Goal: Transaction & Acquisition: Purchase product/service

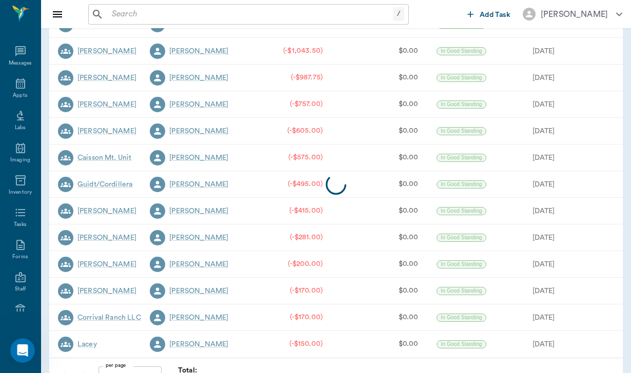
scroll to position [225, 0]
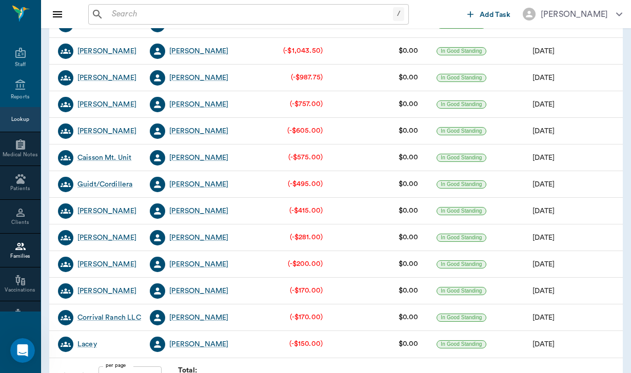
click at [105, 12] on div "/ ​" at bounding box center [248, 14] width 321 height 21
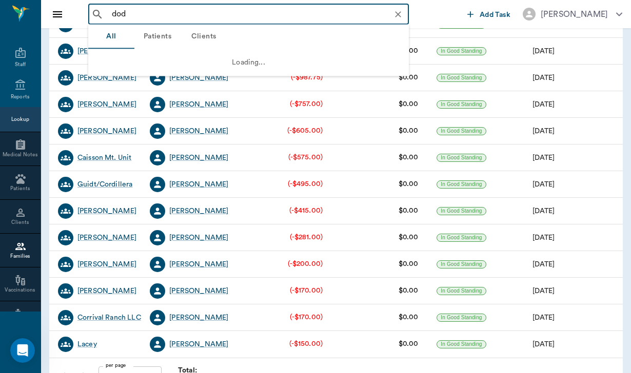
type input "[PERSON_NAME]"
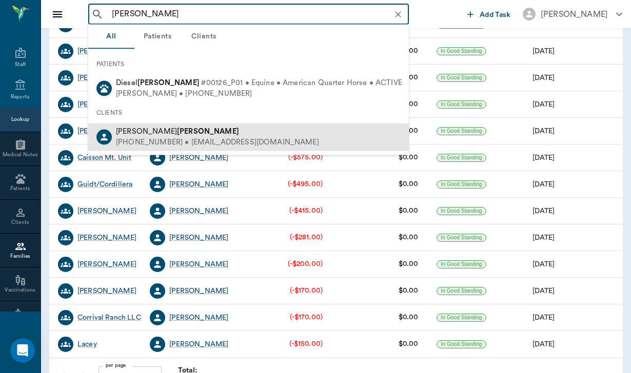
click at [158, 141] on div "[PHONE_NUMBER] • [EMAIL_ADDRESS][DOMAIN_NAME]" at bounding box center [217, 142] width 203 height 11
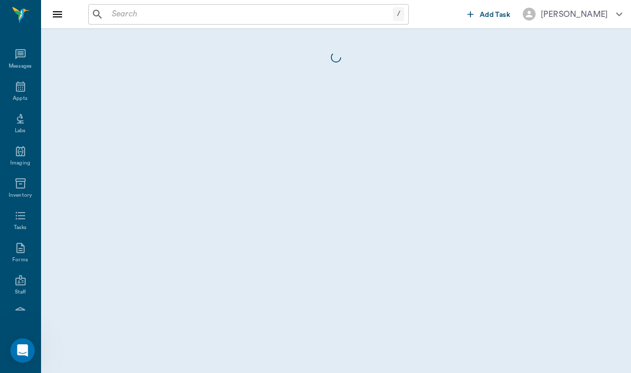
scroll to position [94, 0]
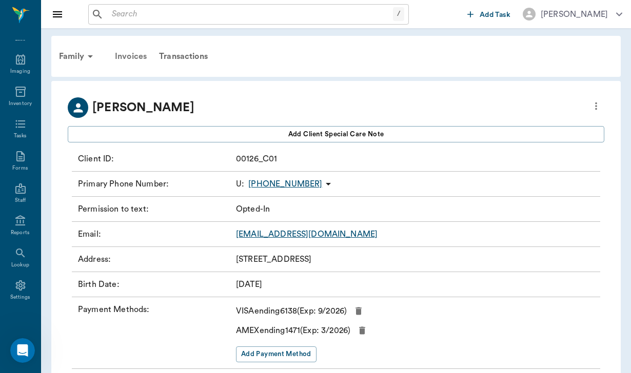
click at [139, 58] on div "Invoices" at bounding box center [131, 56] width 44 height 25
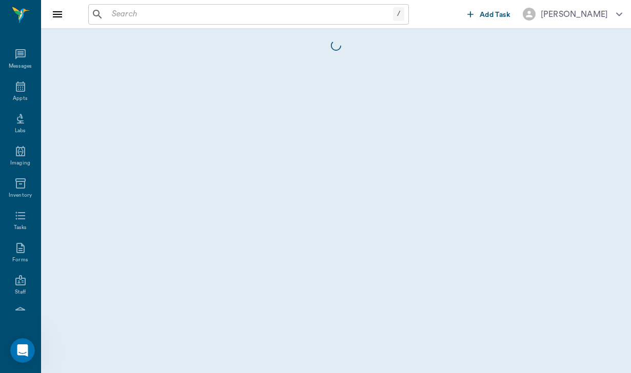
scroll to position [94, 0]
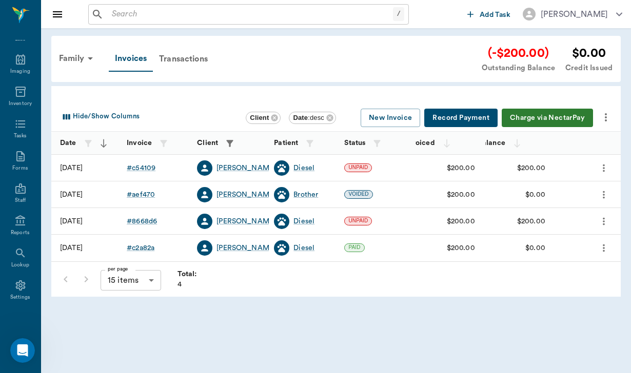
click at [534, 117] on button "Charge via NectarPay" at bounding box center [547, 118] width 91 height 19
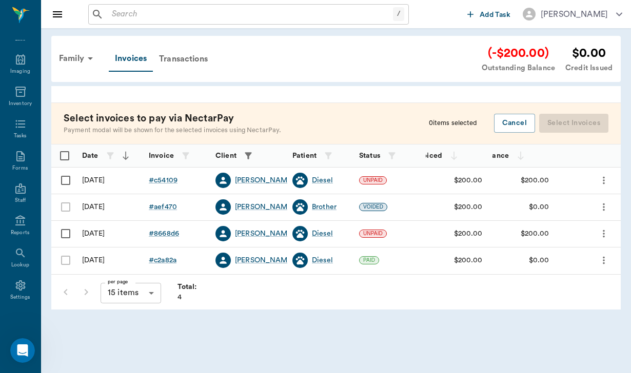
click at [67, 179] on input "Select row" at bounding box center [66, 181] width 22 height 22
checkbox input "false"
checkbox input "true"
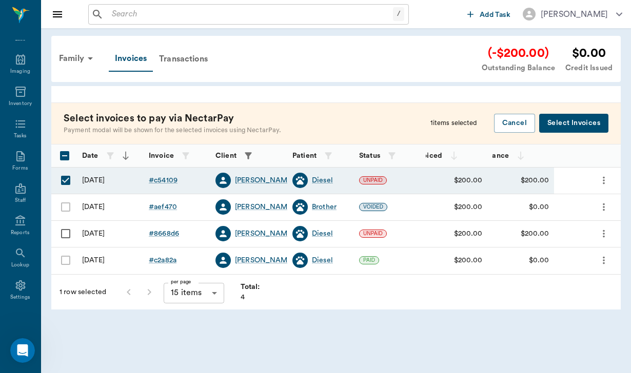
click at [568, 122] on button "Select Invoices" at bounding box center [573, 123] width 69 height 19
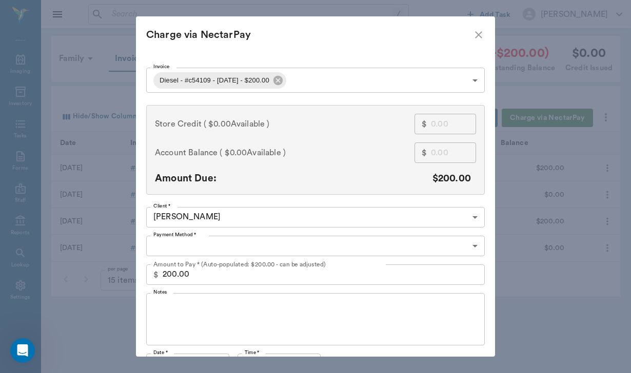
type input "CREDIT_CARDS_ON_FILE"
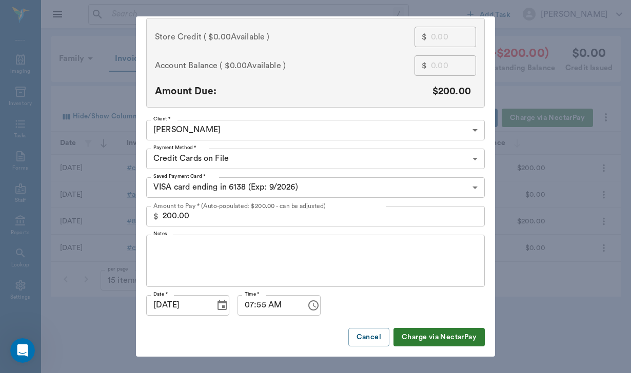
scroll to position [87, 0]
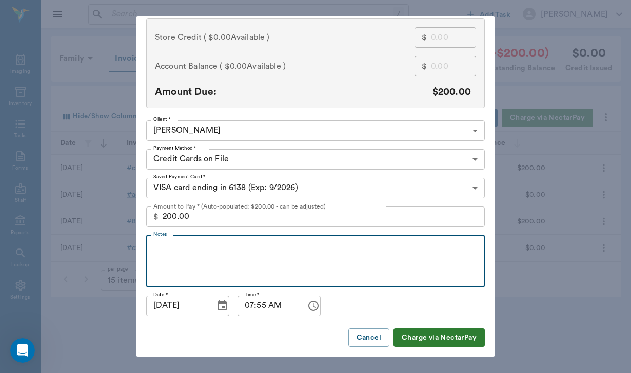
click at [175, 256] on textarea "Notes" at bounding box center [315, 261] width 324 height 35
type textarea "P"
type textarea "permission granted by email 09/04"
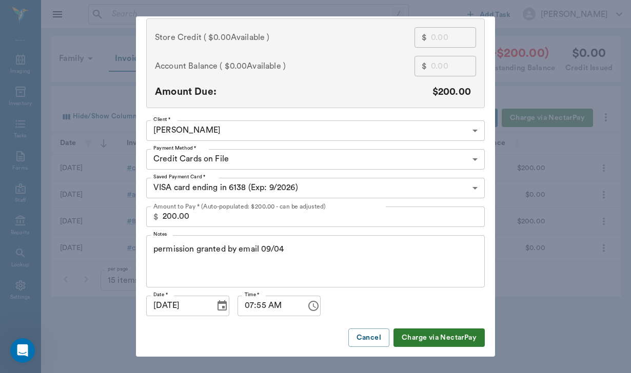
click at [454, 340] on button "Charge via NectarPay" at bounding box center [438, 338] width 91 height 19
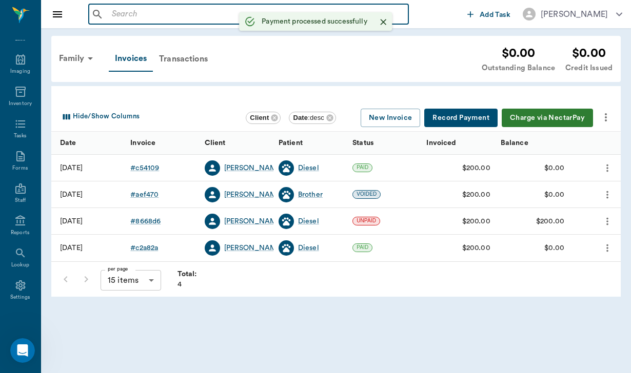
click at [117, 14] on input "text" at bounding box center [256, 14] width 296 height 14
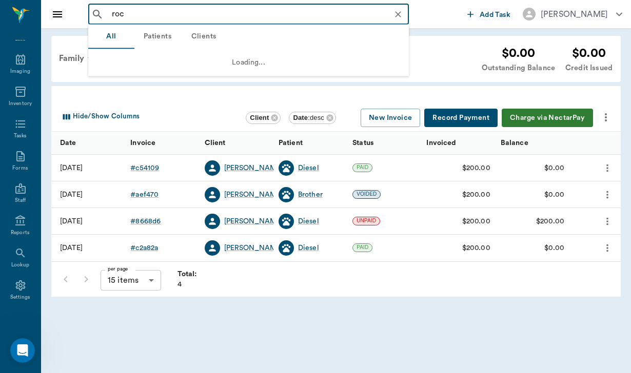
type input "roc"
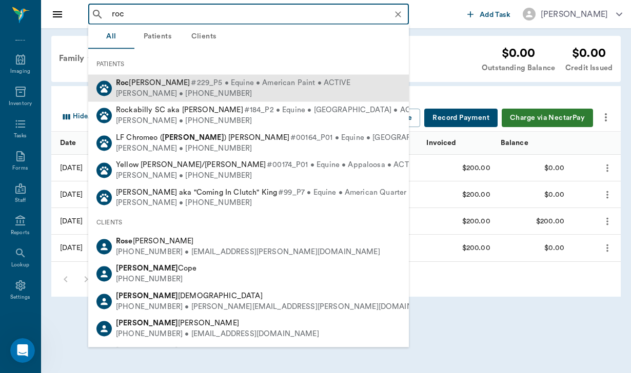
click at [147, 87] on span "[PERSON_NAME]" at bounding box center [153, 83] width 74 height 8
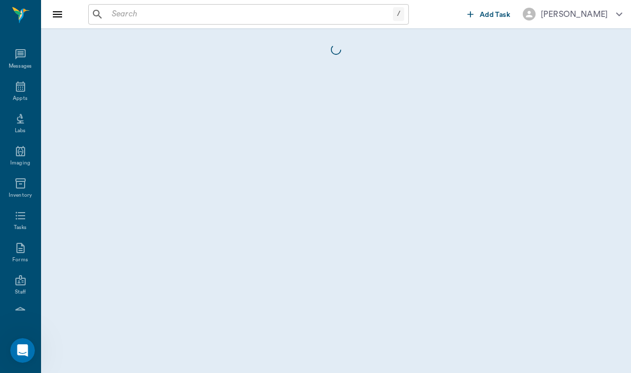
scroll to position [94, 0]
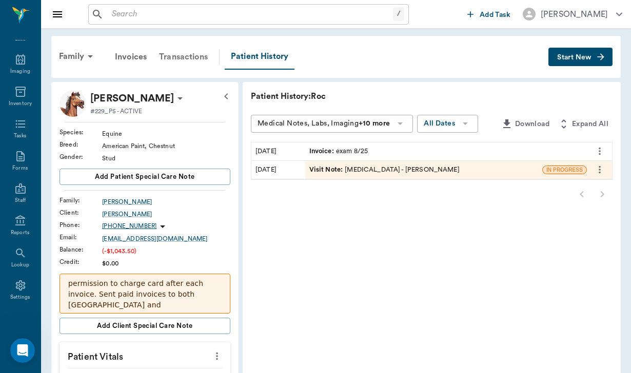
click at [190, 55] on div "Transactions" at bounding box center [183, 57] width 61 height 25
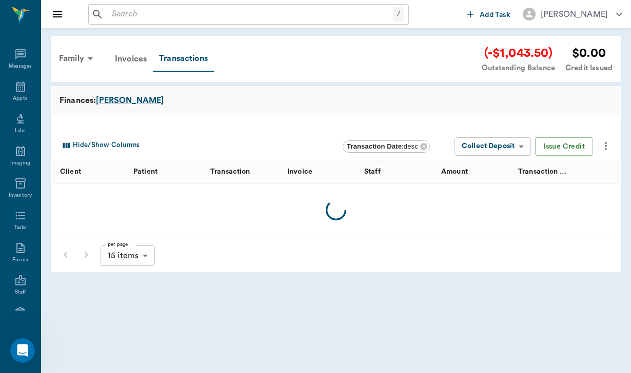
scroll to position [94, 0]
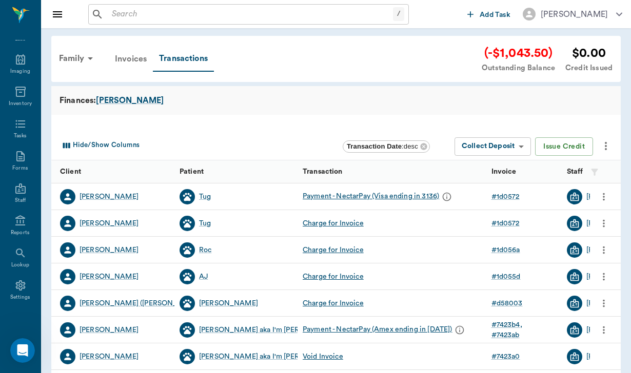
click at [128, 53] on div "Invoices" at bounding box center [131, 59] width 44 height 25
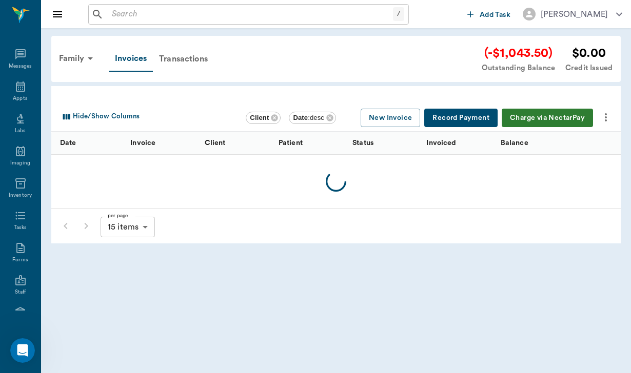
scroll to position [94, 0]
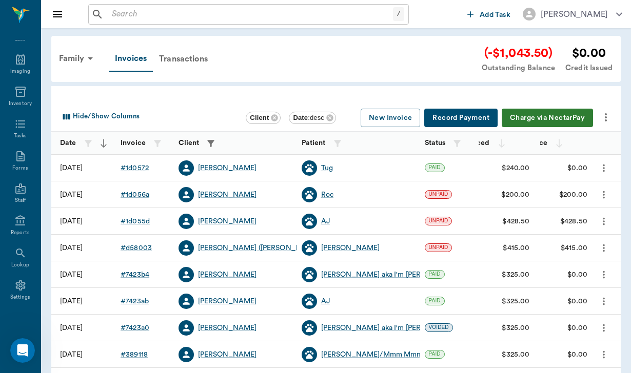
click at [539, 121] on button "Charge via NectarPay" at bounding box center [547, 118] width 91 height 19
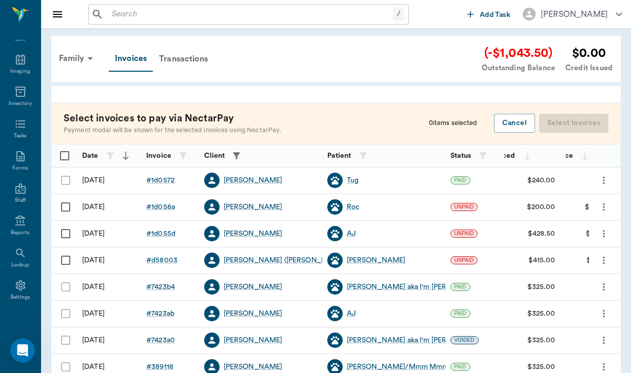
click at [66, 203] on input "Select row" at bounding box center [66, 207] width 22 height 22
checkbox input "false"
checkbox input "true"
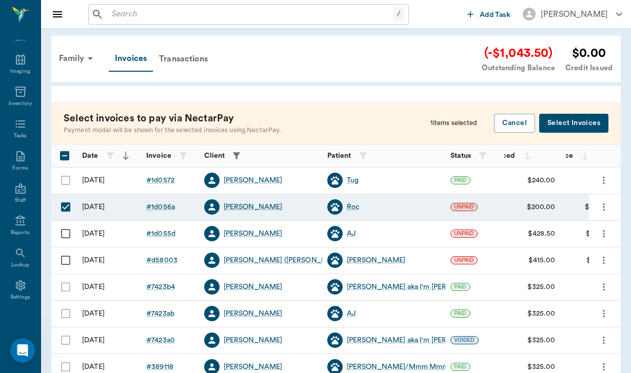
click at [67, 234] on input "Select row" at bounding box center [66, 234] width 22 height 22
checkbox input "true"
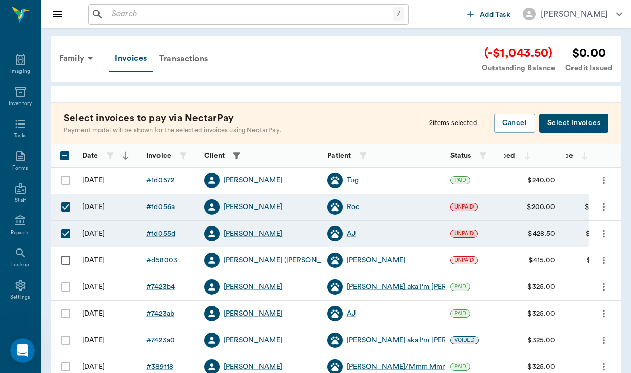
click at [572, 125] on button "Select Invoices" at bounding box center [573, 123] width 69 height 19
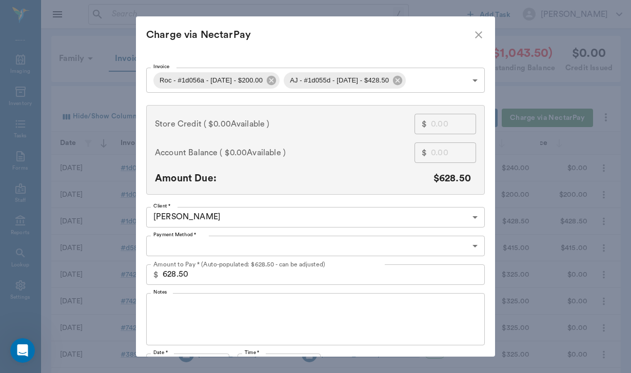
type input "CREDIT_CARDS_ON_FILE"
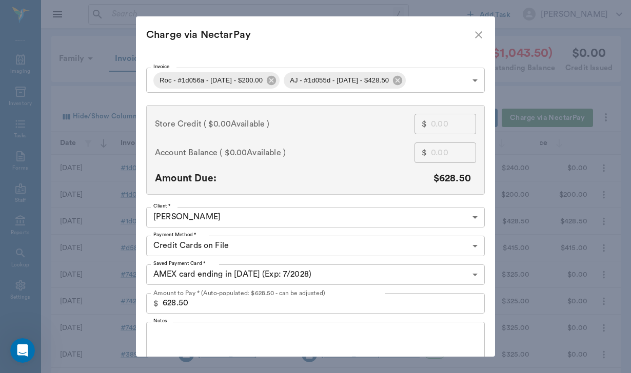
click at [164, 332] on textarea "Notes" at bounding box center [315, 347] width 324 height 35
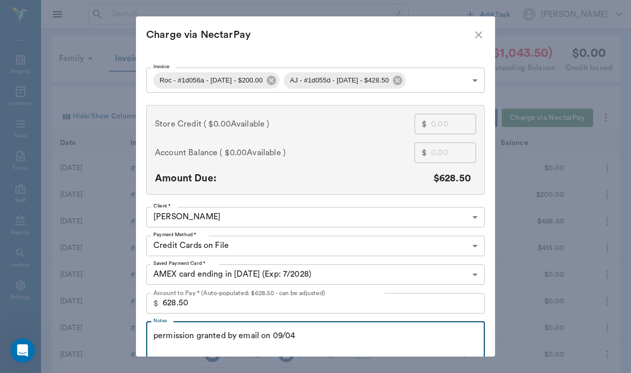
scroll to position [0, 0]
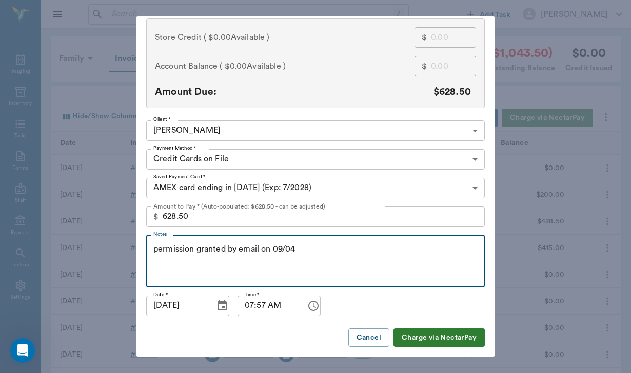
type textarea "permission granted by email on 09/04"
click at [453, 338] on button "Charge via NectarPay" at bounding box center [438, 338] width 91 height 19
